Goal: Transaction & Acquisition: Purchase product/service

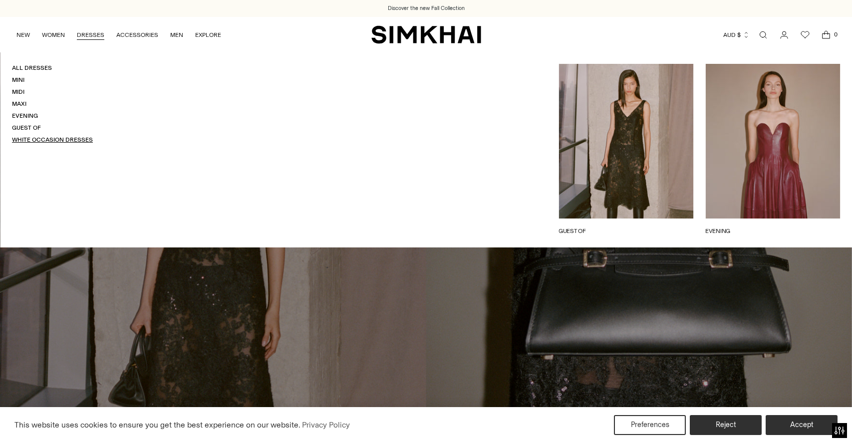
click at [31, 139] on link "White Occasion Dresses" at bounding box center [52, 139] width 81 height 7
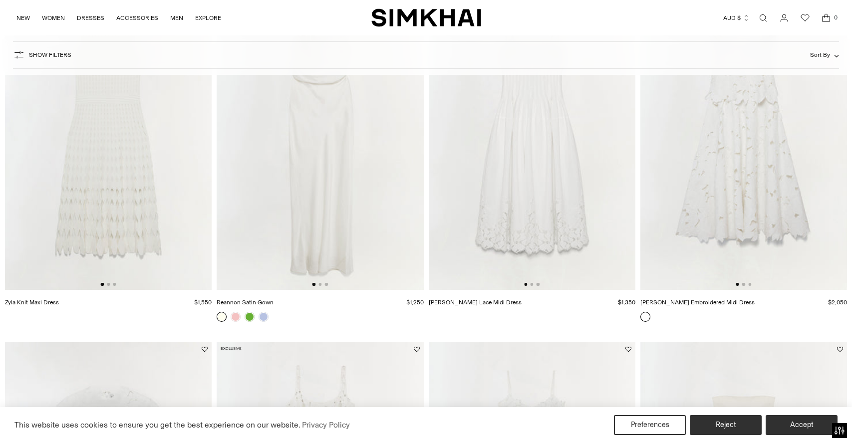
scroll to position [195, 0]
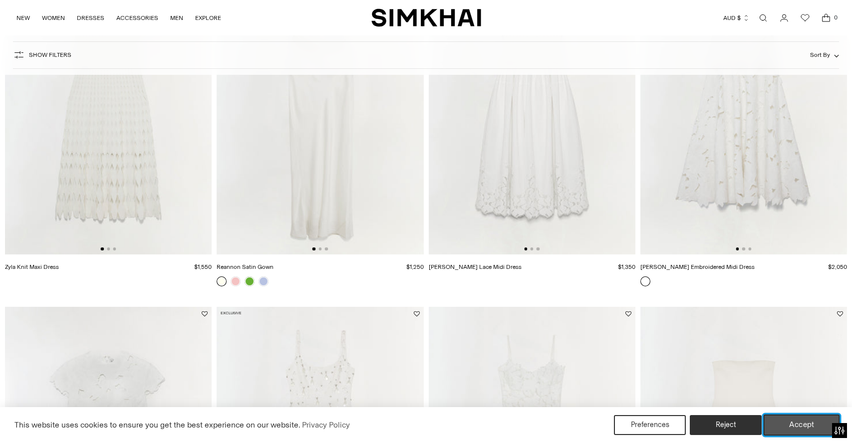
click at [809, 425] on button "Accept" at bounding box center [801, 425] width 76 height 21
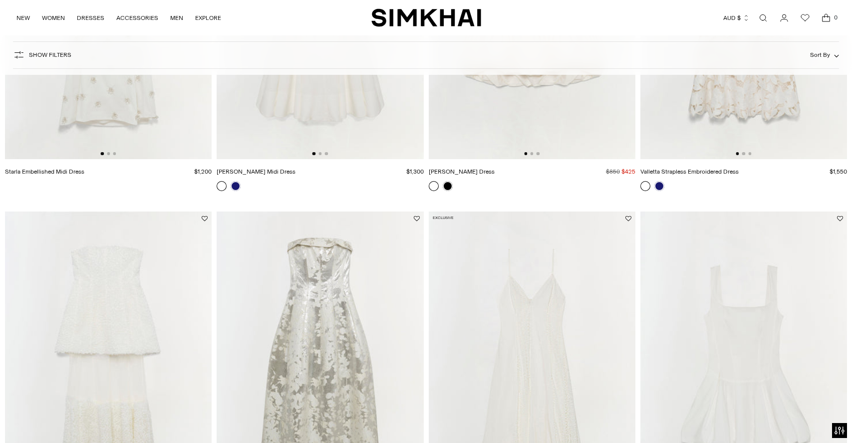
scroll to position [1142, 0]
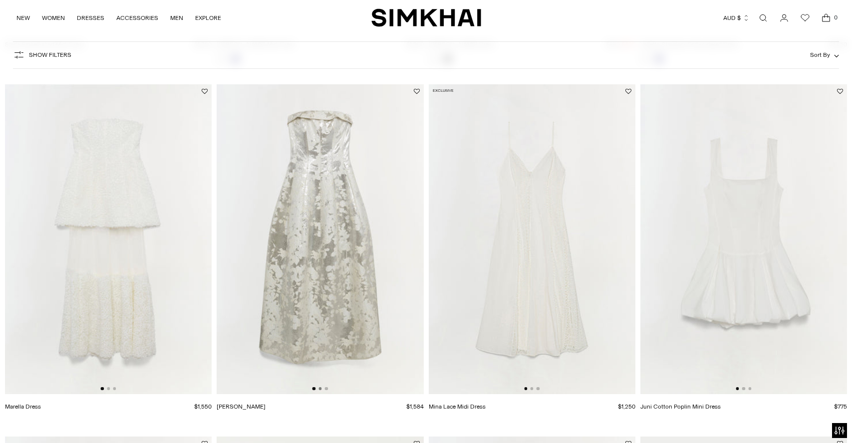
click at [321, 389] on button "Go to slide 2" at bounding box center [319, 388] width 3 height 3
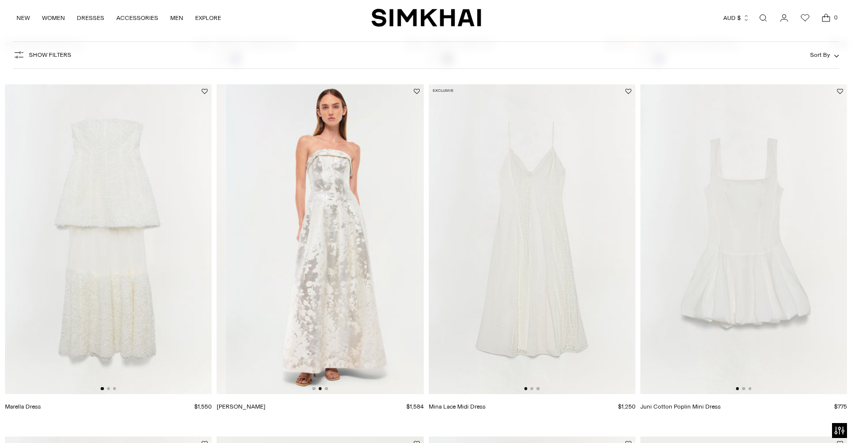
scroll to position [0, 207]
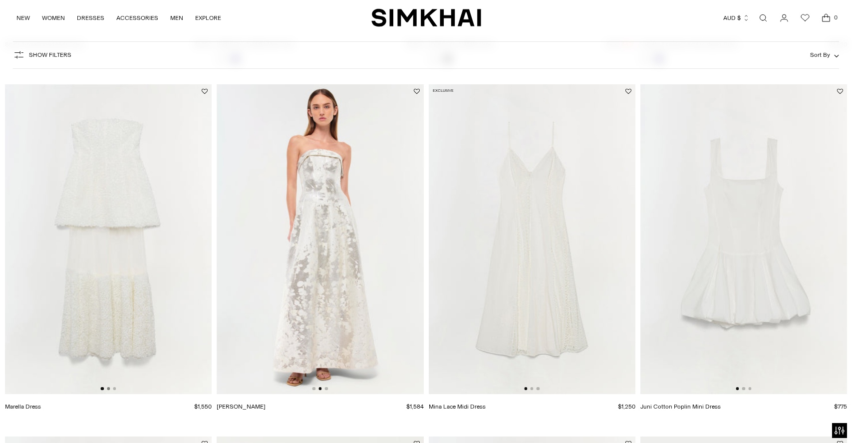
click at [107, 389] on button "Go to slide 2" at bounding box center [108, 388] width 3 height 3
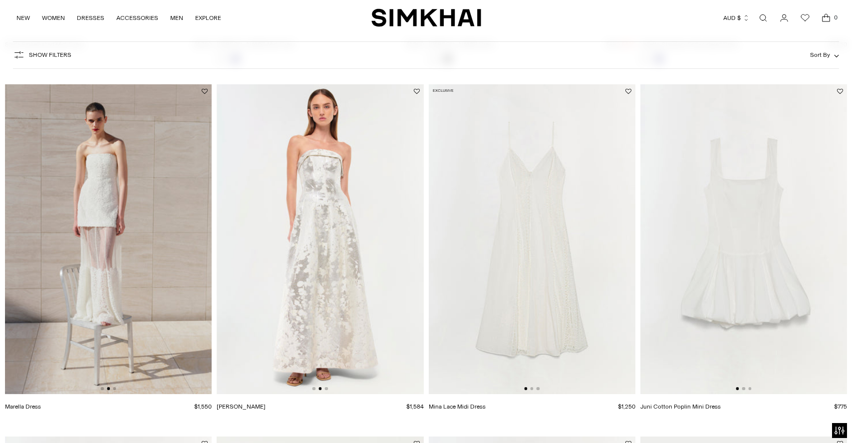
click at [157, 220] on img at bounding box center [108, 239] width 207 height 310
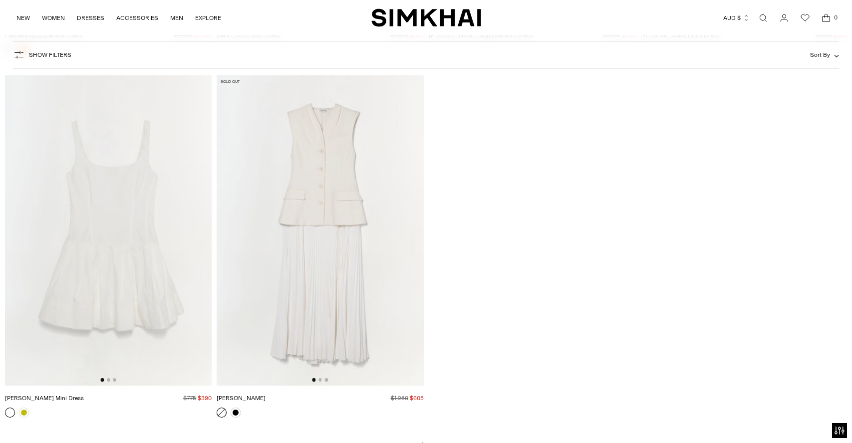
scroll to position [6214, 0]
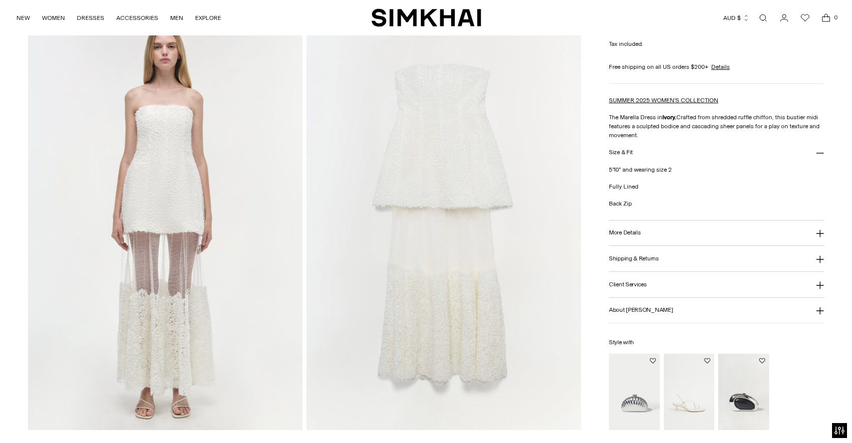
scroll to position [1299, 0]
